Goal: Information Seeking & Learning: Learn about a topic

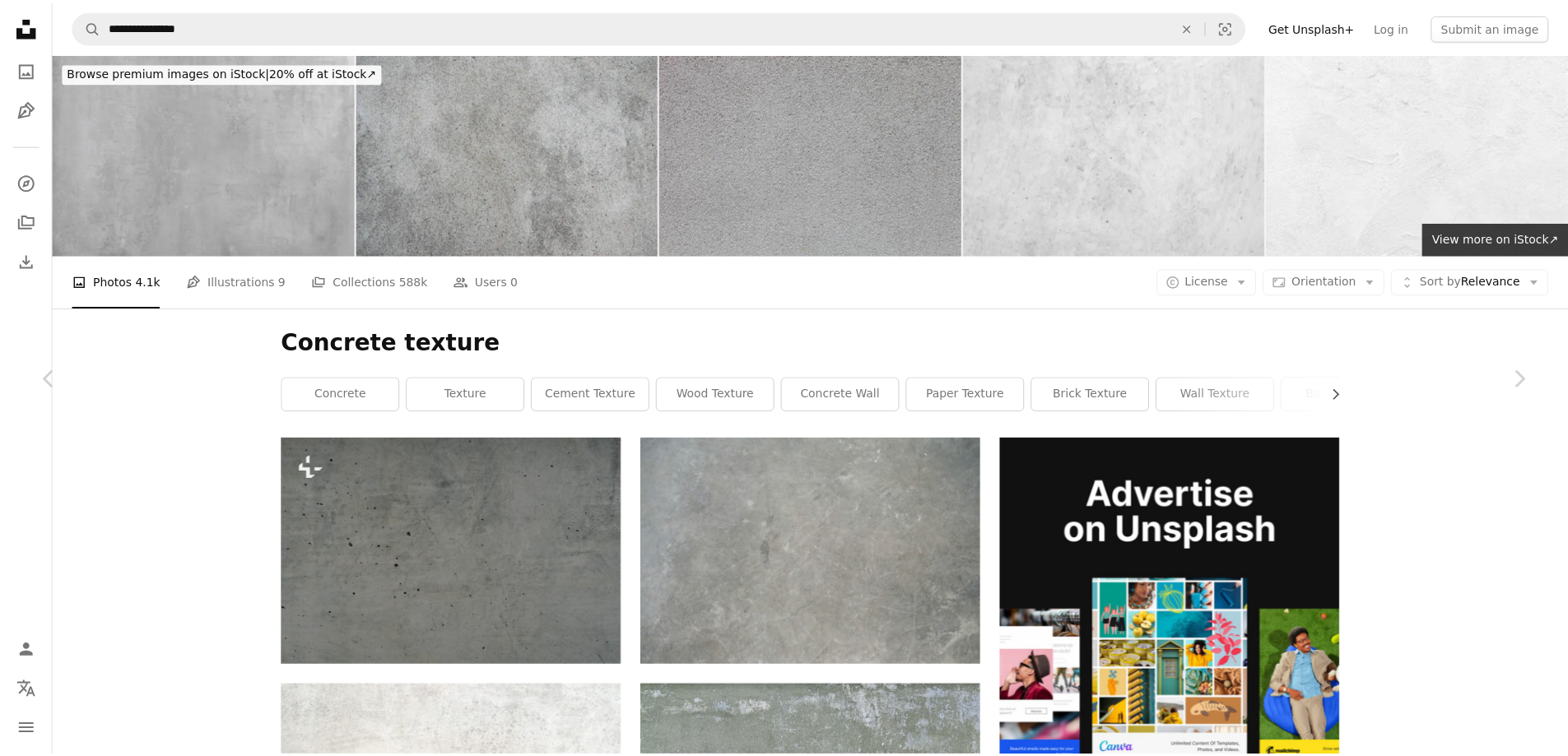
scroll to position [55397, 0]
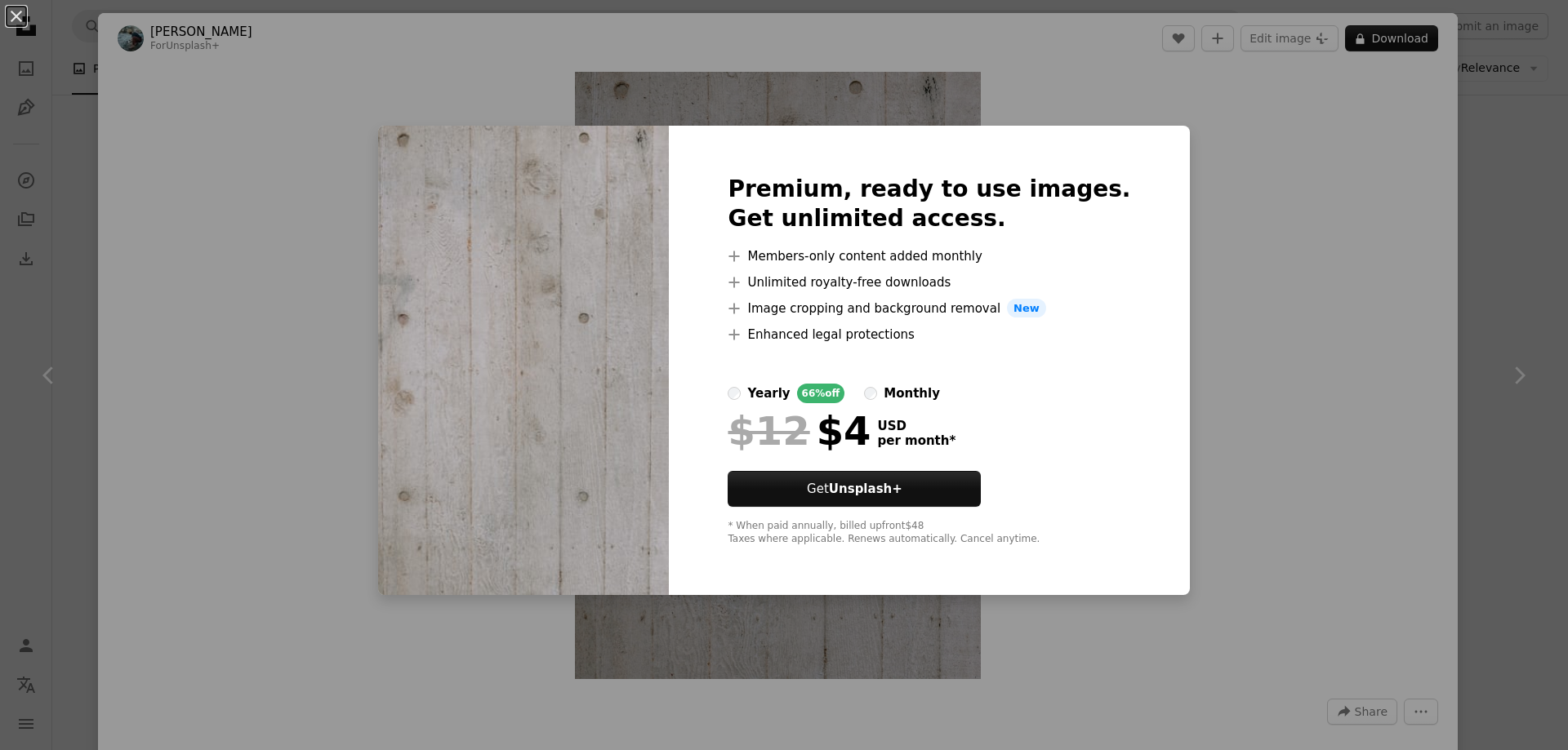
click at [1226, 141] on div "An X shape Premium, ready to use images. Get unlimited access. A plus sign Memb…" at bounding box center [784, 375] width 1568 height 750
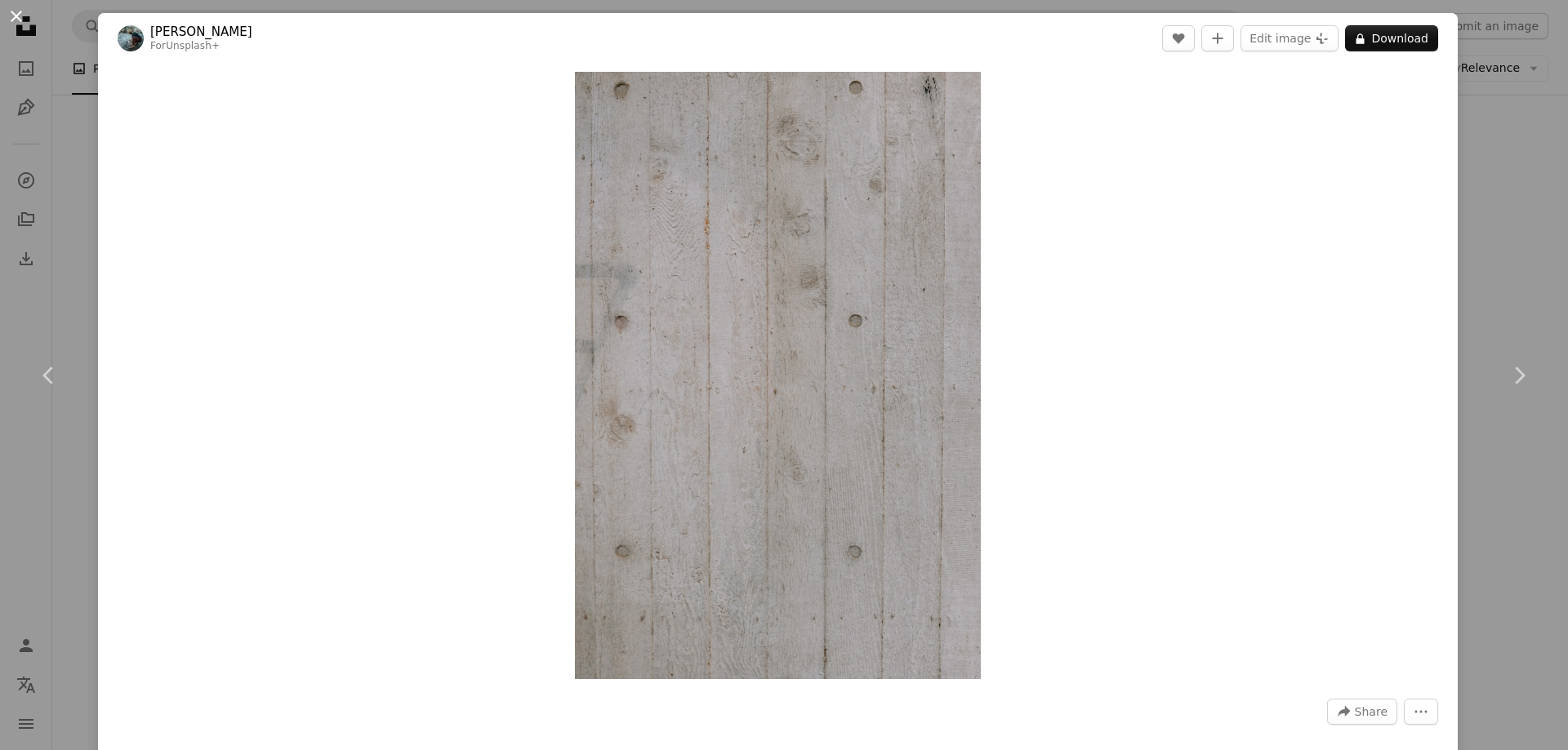
click at [12, 15] on button "An X shape" at bounding box center [16, 16] width 19 height 19
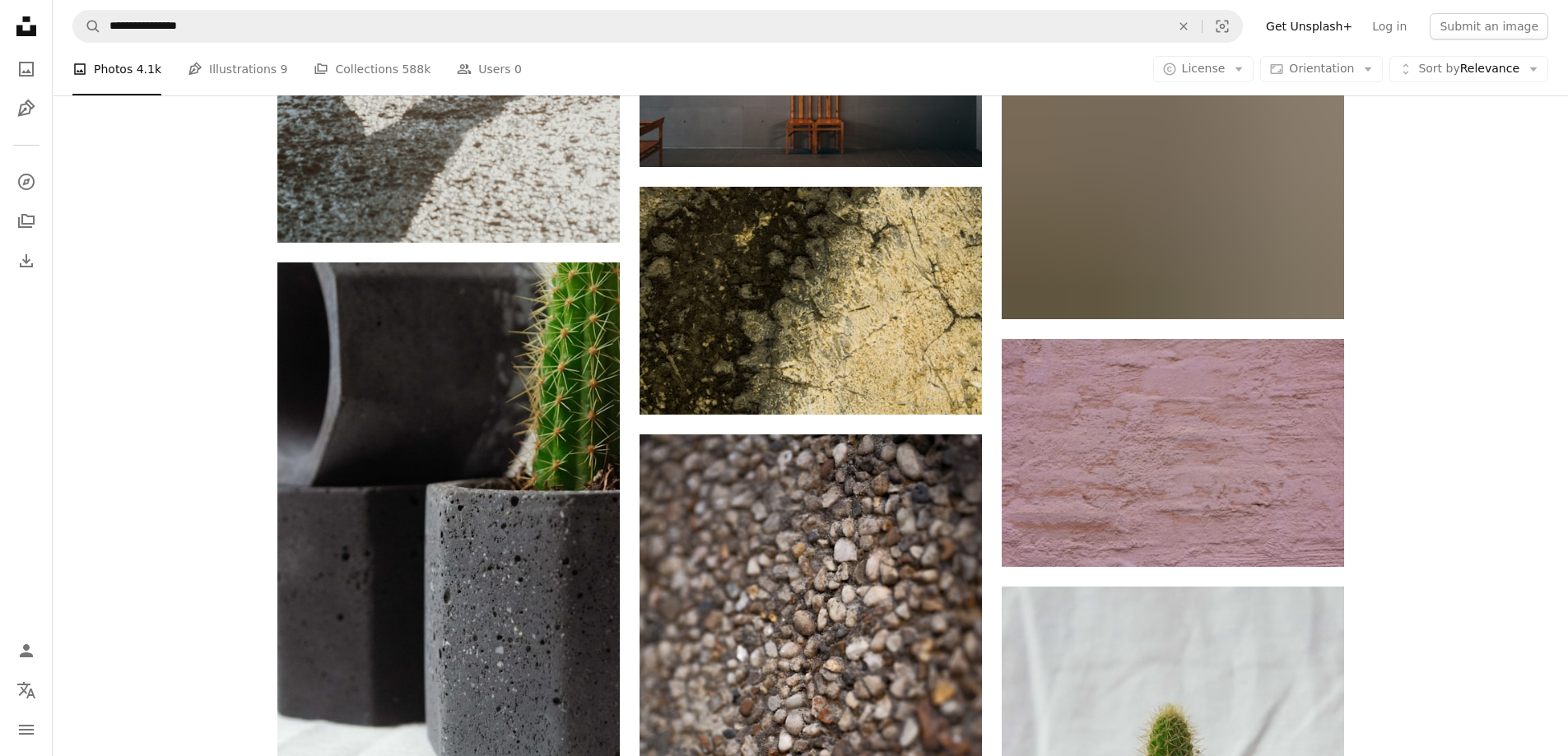
scroll to position [61241, 0]
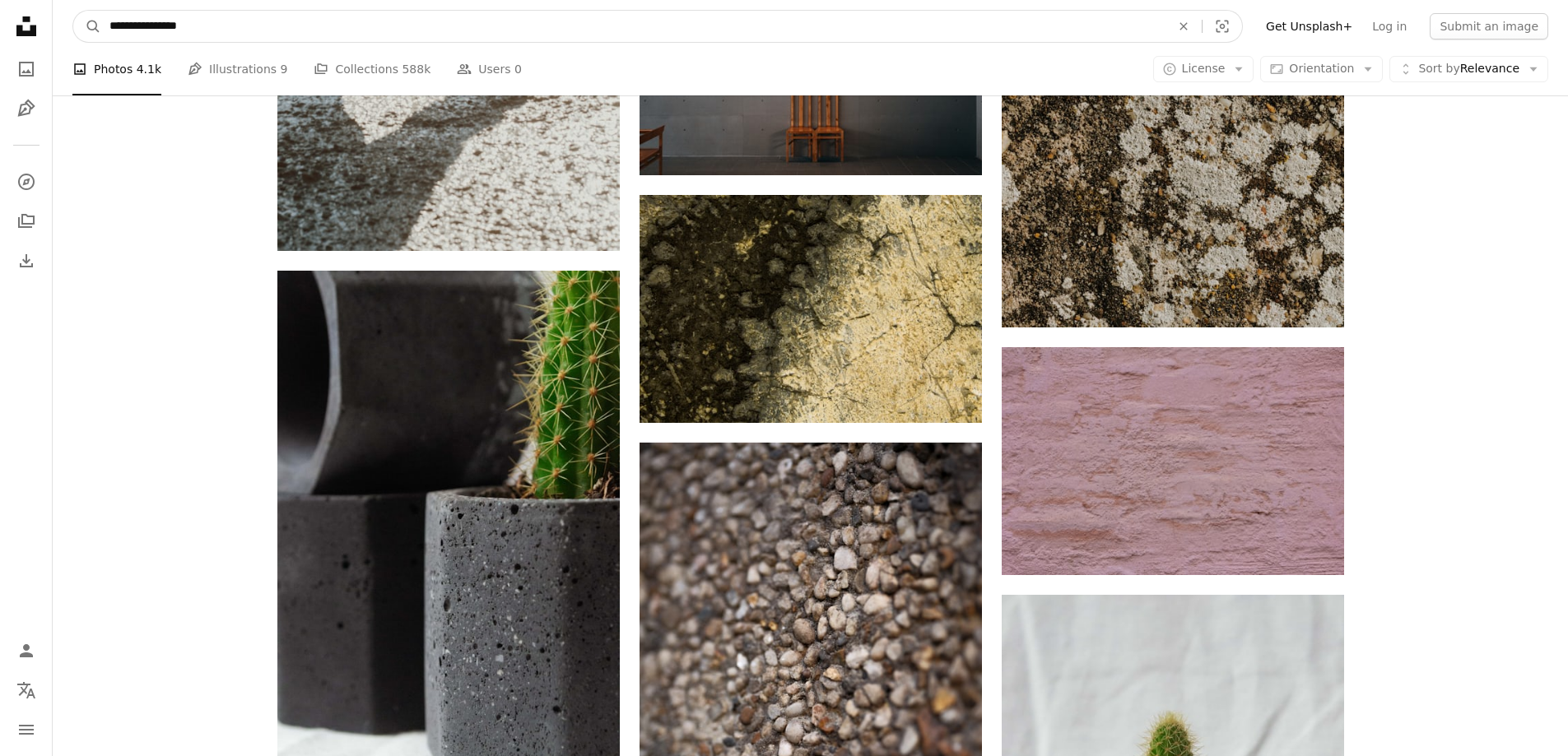
drag, startPoint x: 152, startPoint y: 25, endPoint x: 63, endPoint y: 30, distance: 89.1
click at [63, 30] on nav "**********" at bounding box center [810, 26] width 1515 height 53
type input "**********"
click button "A magnifying glass" at bounding box center [87, 27] width 28 height 31
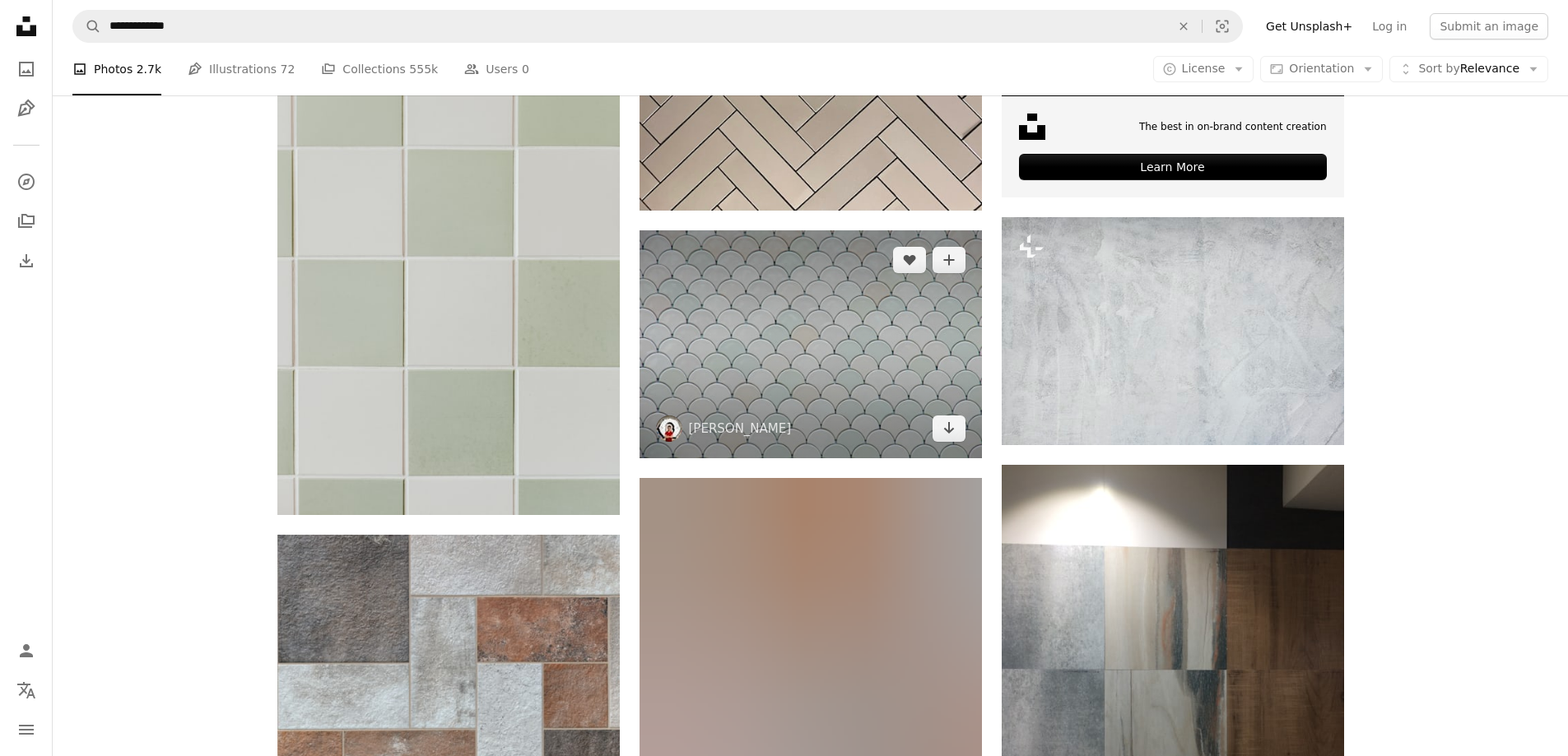
scroll to position [658, 0]
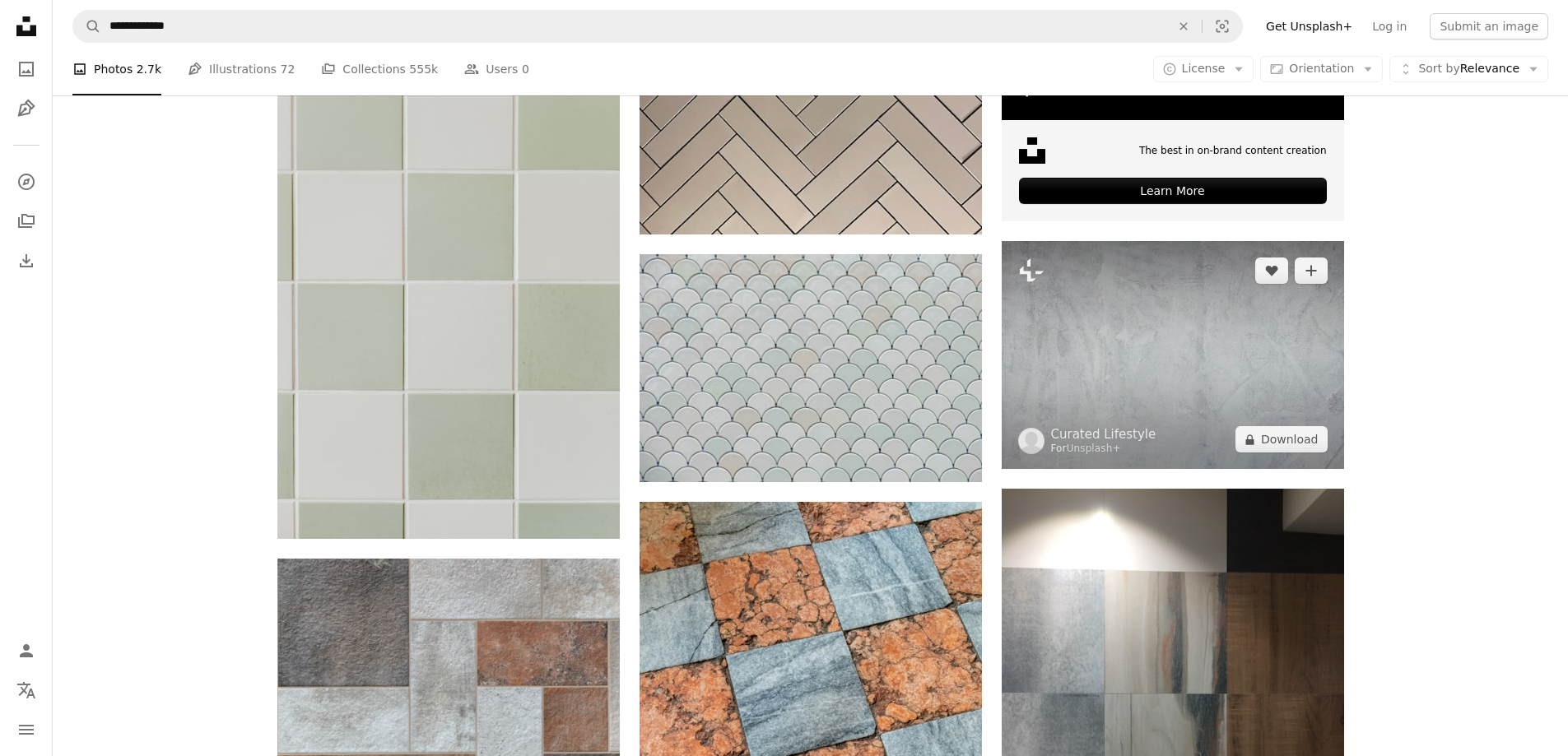
click at [1156, 345] on img at bounding box center [1172, 354] width 342 height 228
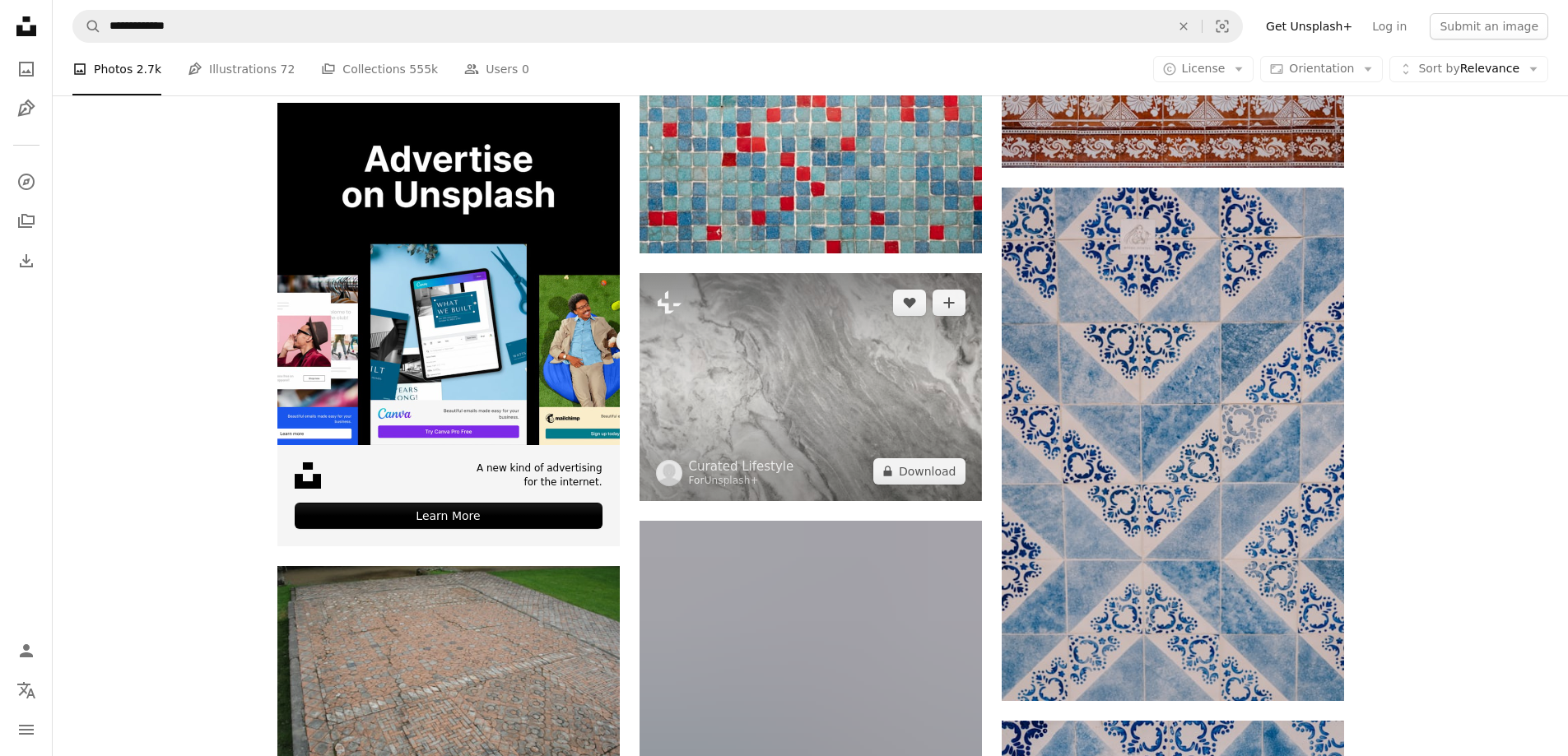
scroll to position [3210, 0]
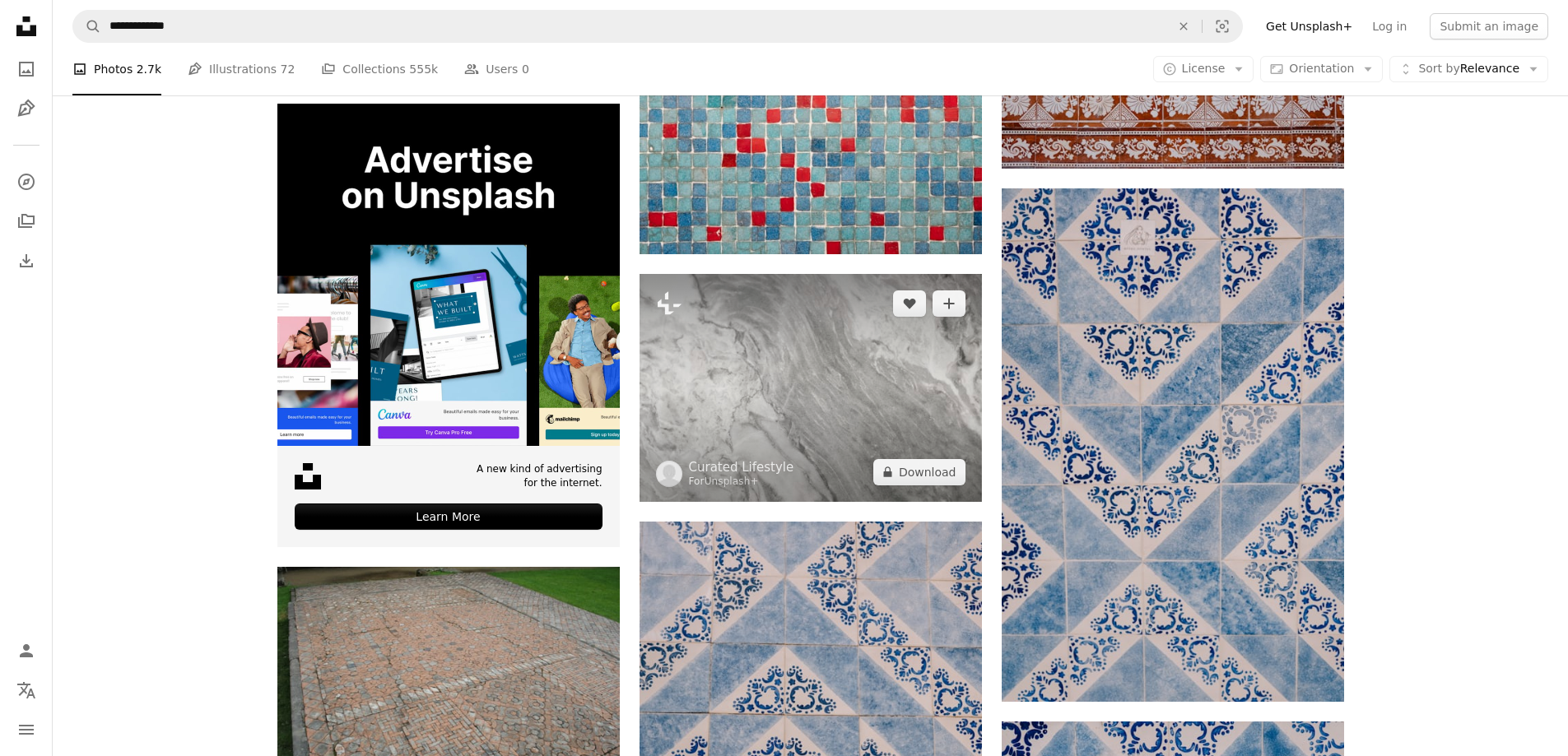
click at [801, 387] on img at bounding box center [810, 388] width 342 height 228
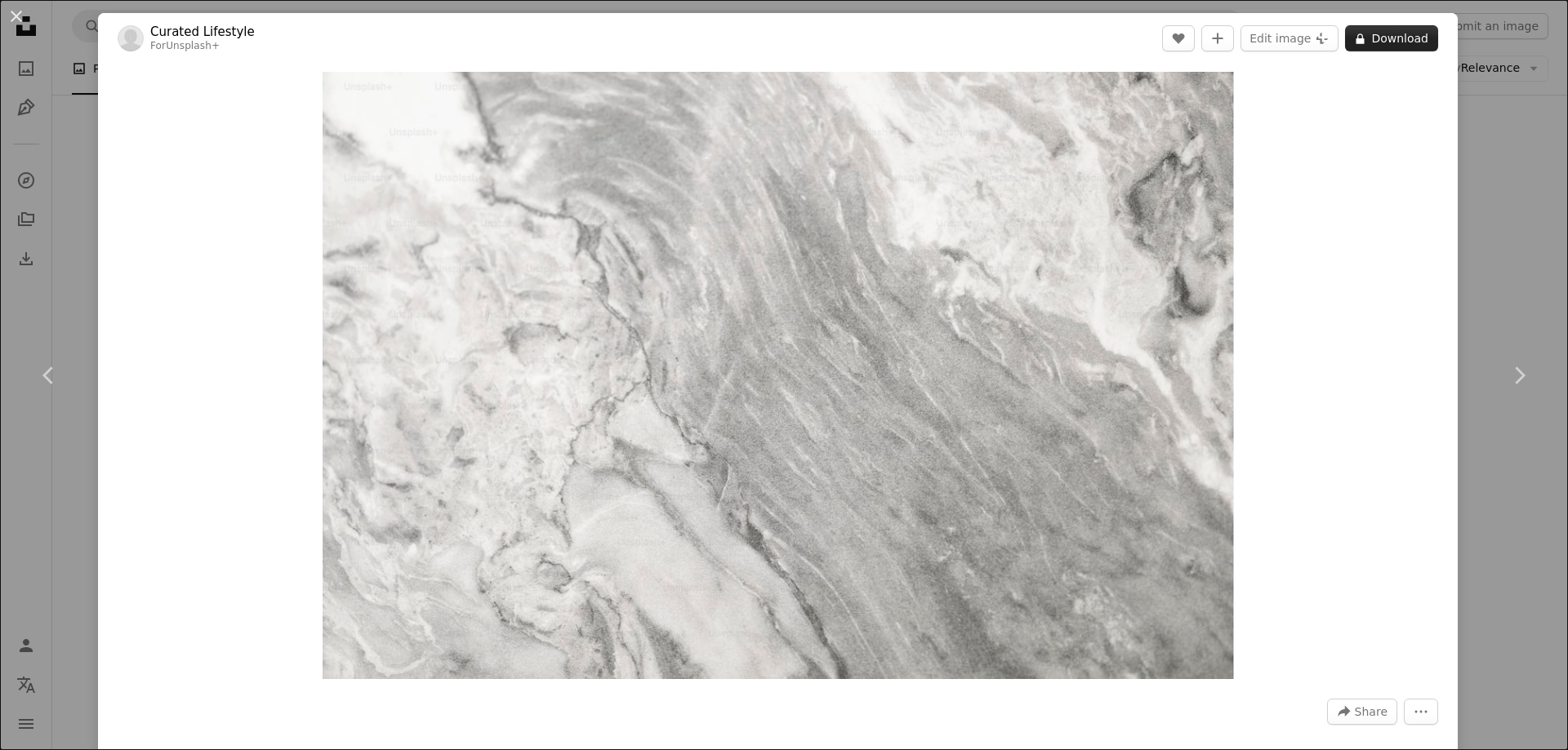
click at [1366, 39] on button "A lock Download" at bounding box center [1392, 38] width 93 height 27
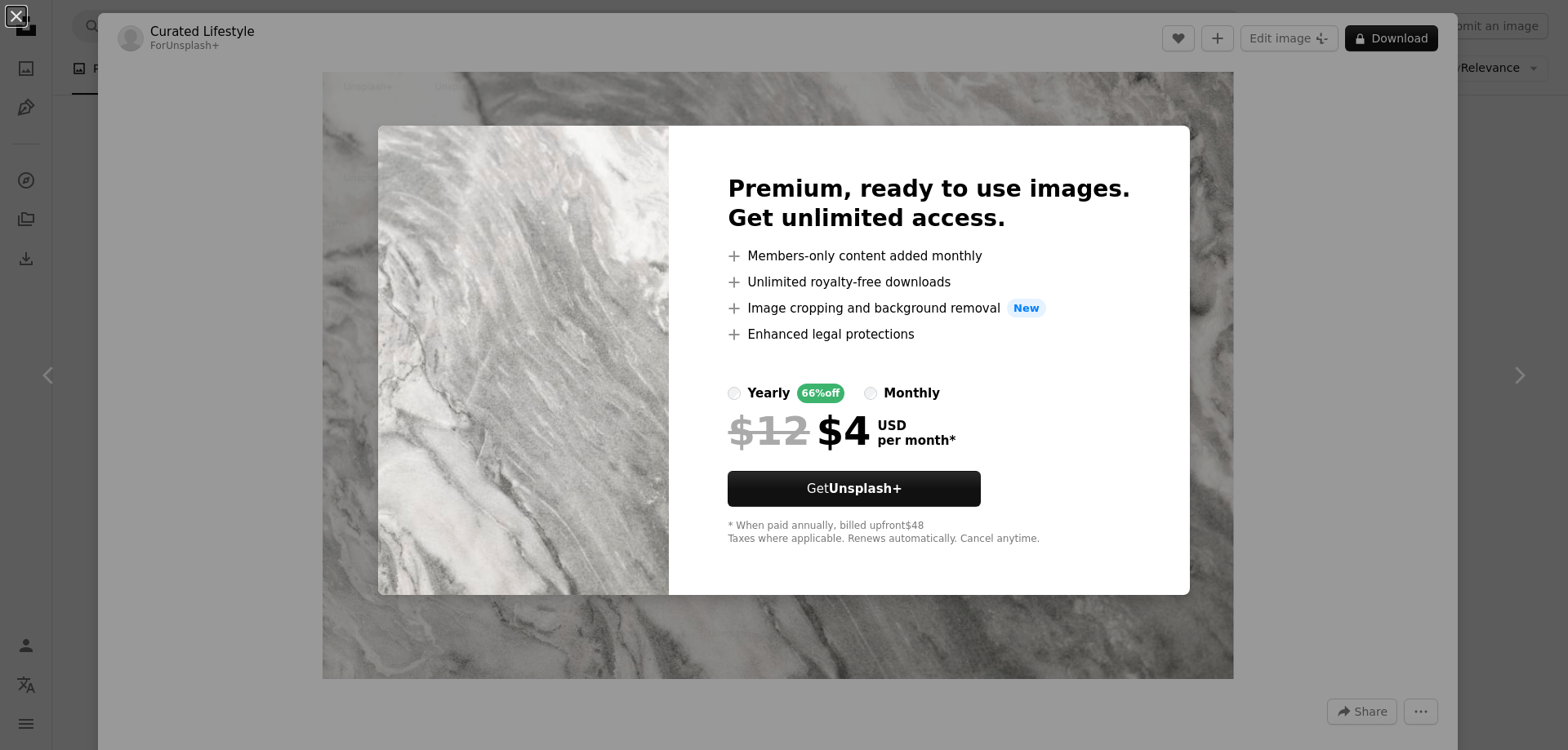
click at [1350, 179] on div "An X shape Premium, ready to use images. Get unlimited access. A plus sign Memb…" at bounding box center [784, 375] width 1568 height 750
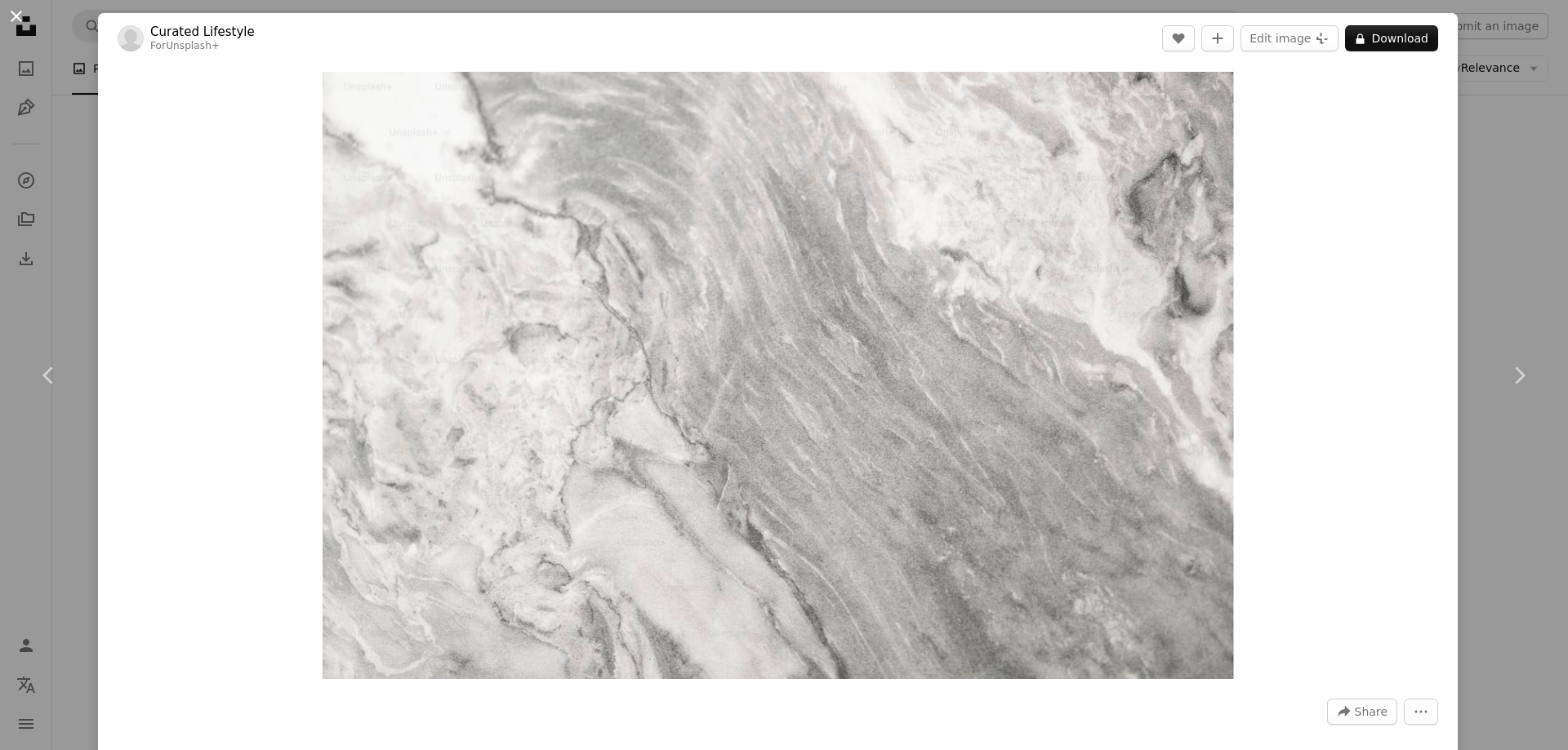
click at [11, 19] on button "An X shape" at bounding box center [16, 16] width 19 height 19
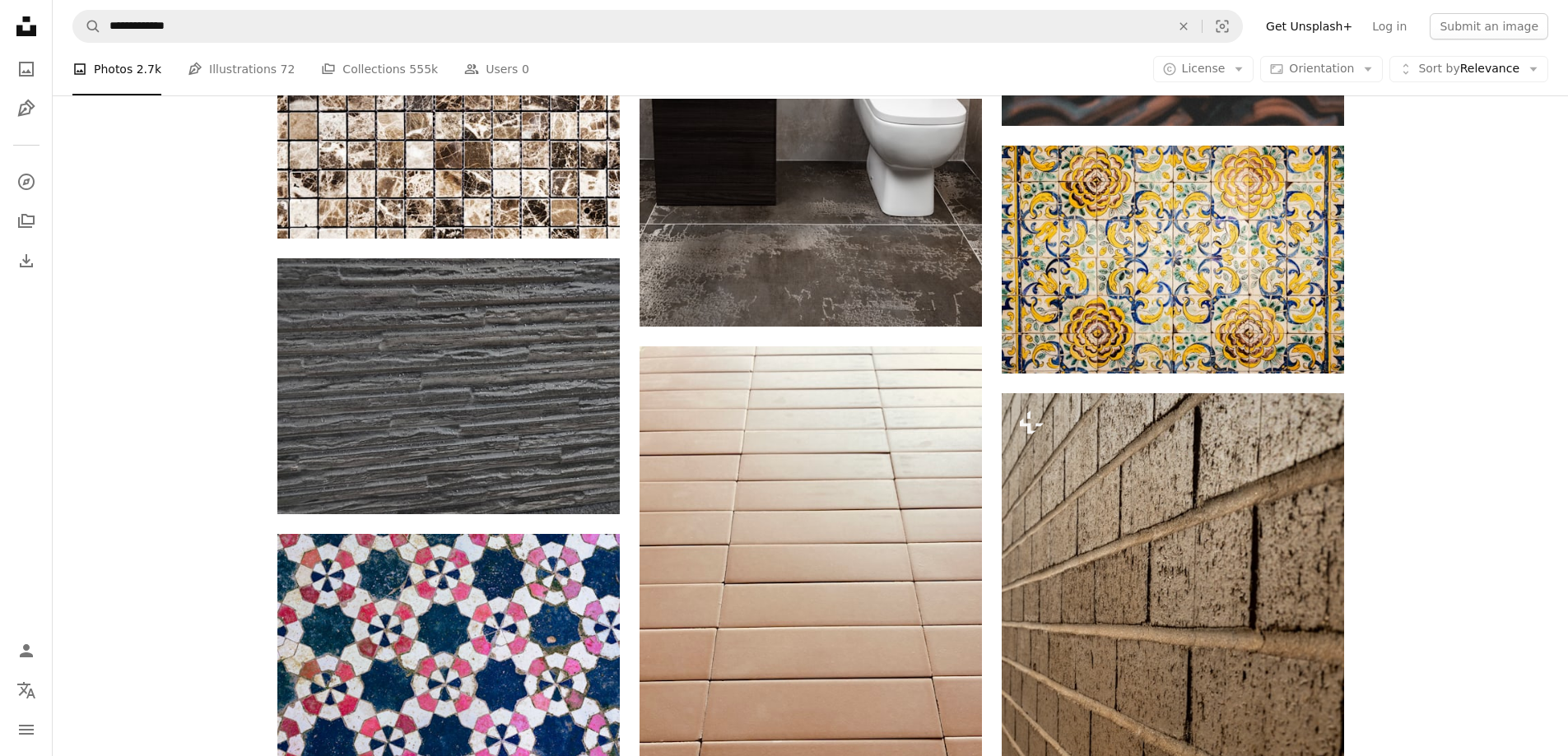
scroll to position [8561, 0]
